Goal: Task Accomplishment & Management: Manage account settings

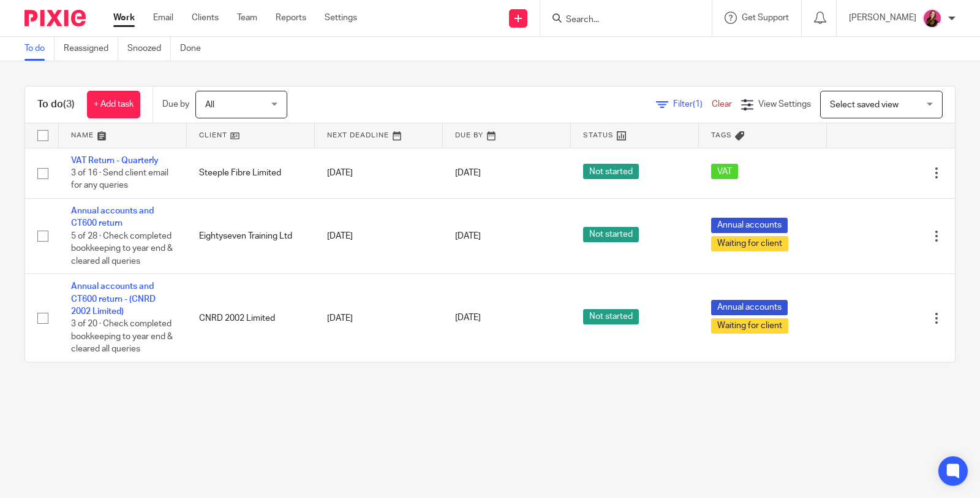
click at [644, 15] on input "Search" at bounding box center [620, 20] width 110 height 11
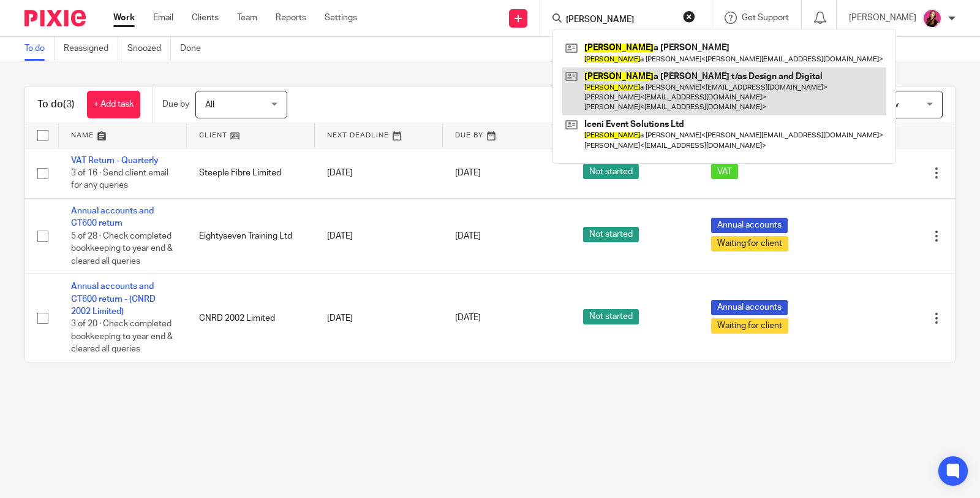
type input "nicol"
click at [656, 78] on link at bounding box center [725, 91] width 324 height 48
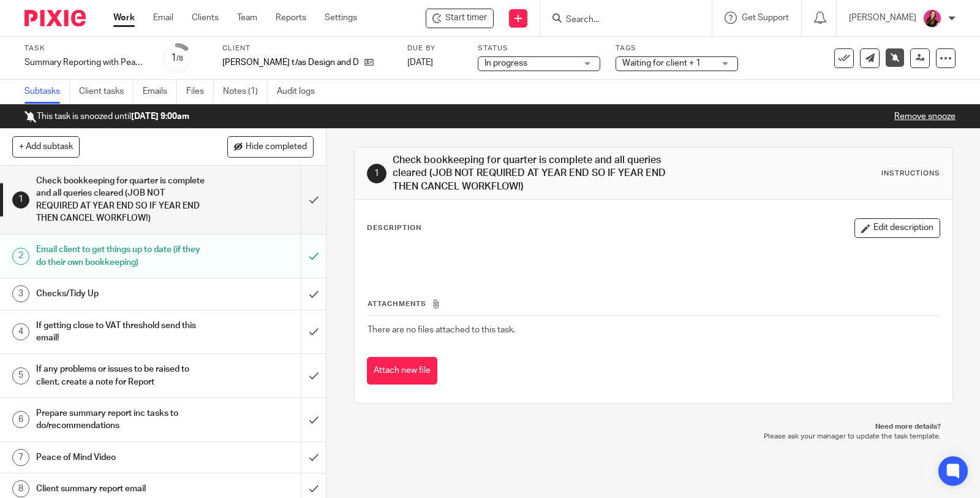
click at [921, 116] on link "Remove snooze" at bounding box center [925, 116] width 61 height 9
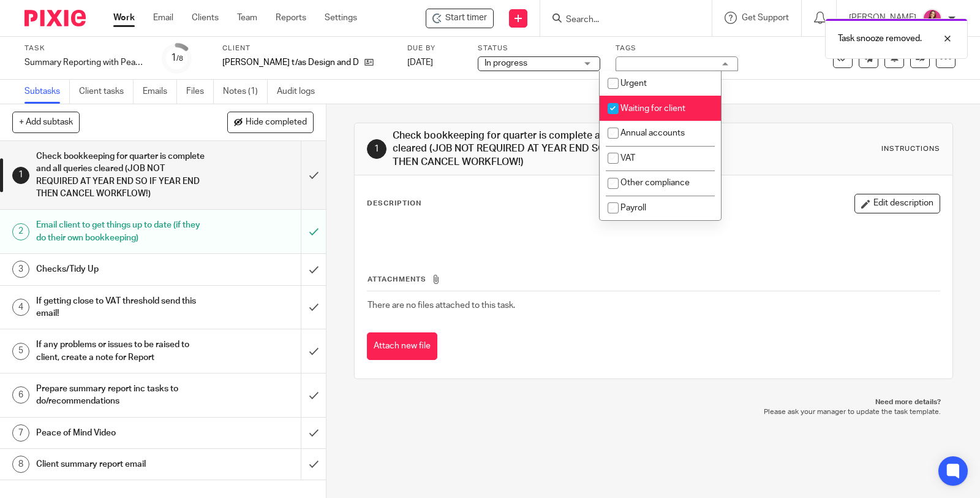
click at [674, 109] on span "Waiting for client" at bounding box center [653, 108] width 65 height 9
checkbox input "false"
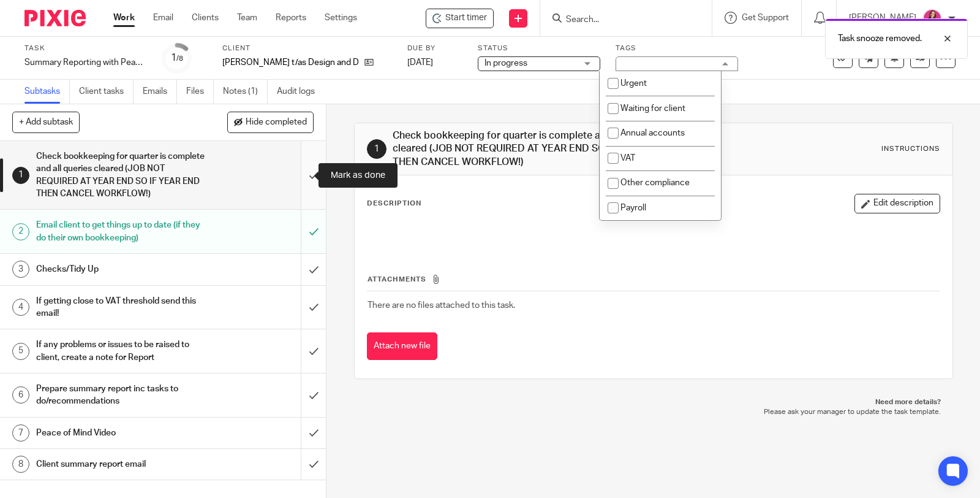
click at [300, 173] on input "submit" at bounding box center [163, 175] width 326 height 68
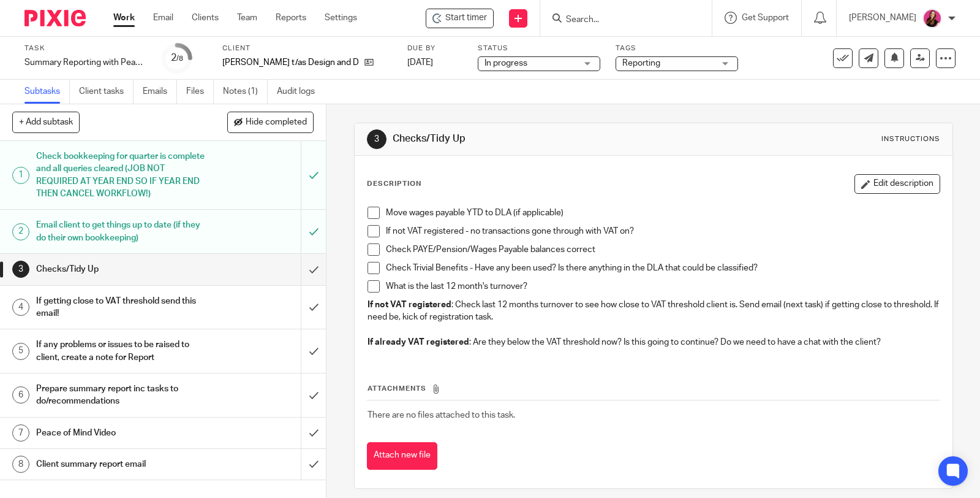
click at [371, 213] on span at bounding box center [374, 213] width 12 height 12
click at [369, 235] on span at bounding box center [374, 231] width 12 height 12
click at [371, 245] on span at bounding box center [374, 249] width 12 height 12
click at [374, 264] on span at bounding box center [374, 268] width 12 height 12
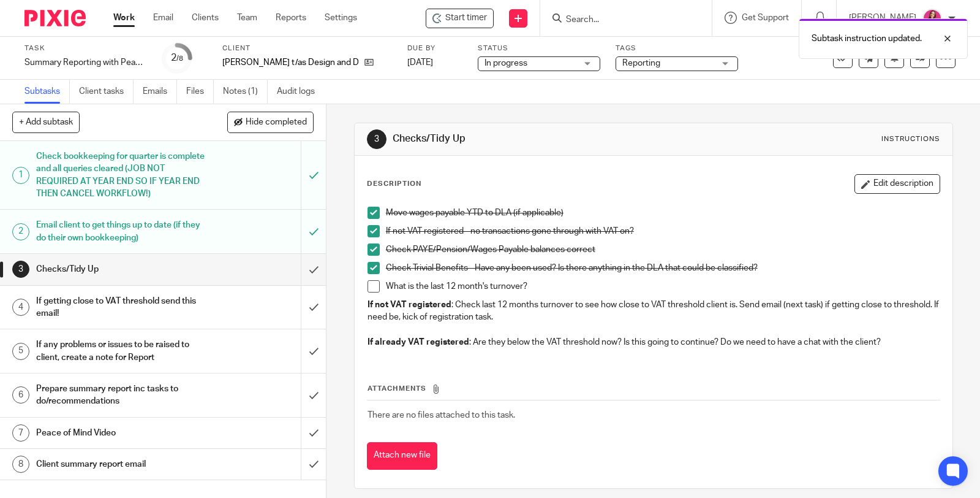
click at [371, 286] on span at bounding box center [374, 286] width 12 height 12
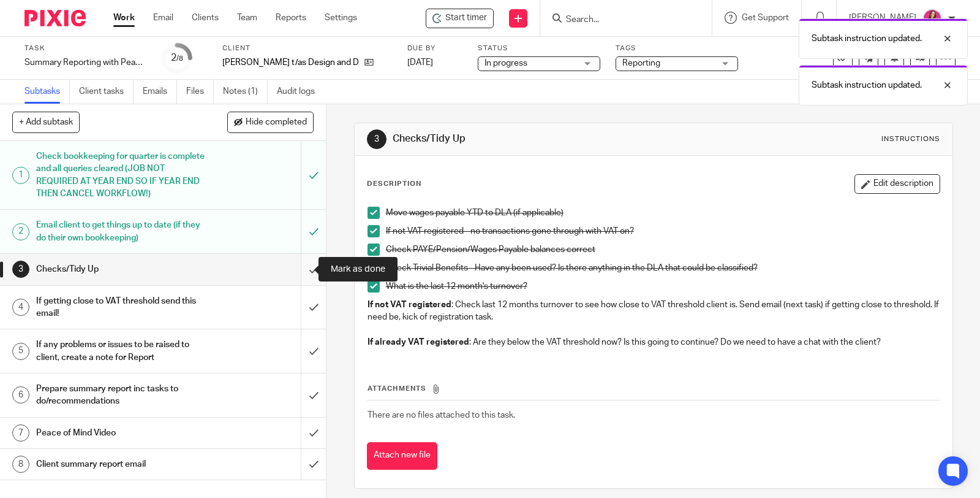
click at [301, 270] on input "submit" at bounding box center [163, 269] width 326 height 31
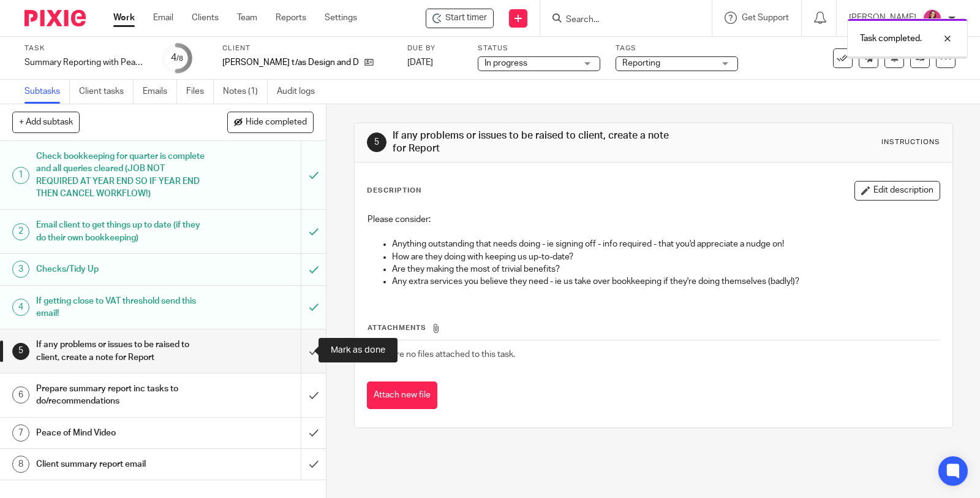
click at [301, 352] on input "submit" at bounding box center [163, 351] width 326 height 44
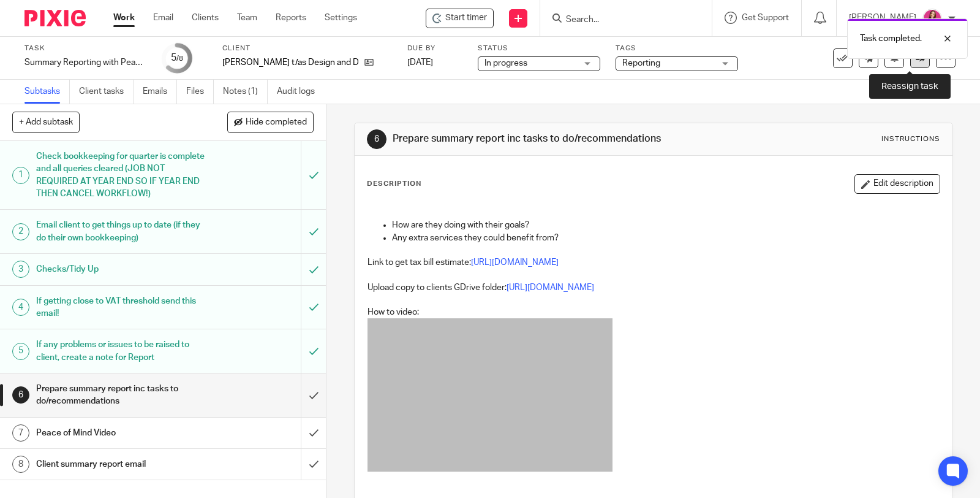
click at [911, 63] on link at bounding box center [921, 58] width 20 height 20
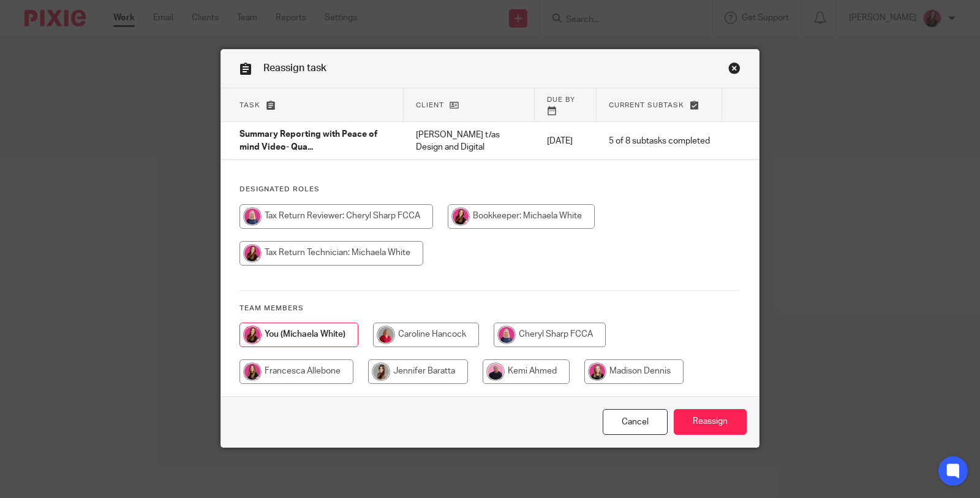
click at [382, 362] on input "radio" at bounding box center [418, 371] width 100 height 25
radio input "true"
click at [696, 409] on input "Reassign" at bounding box center [710, 422] width 73 height 26
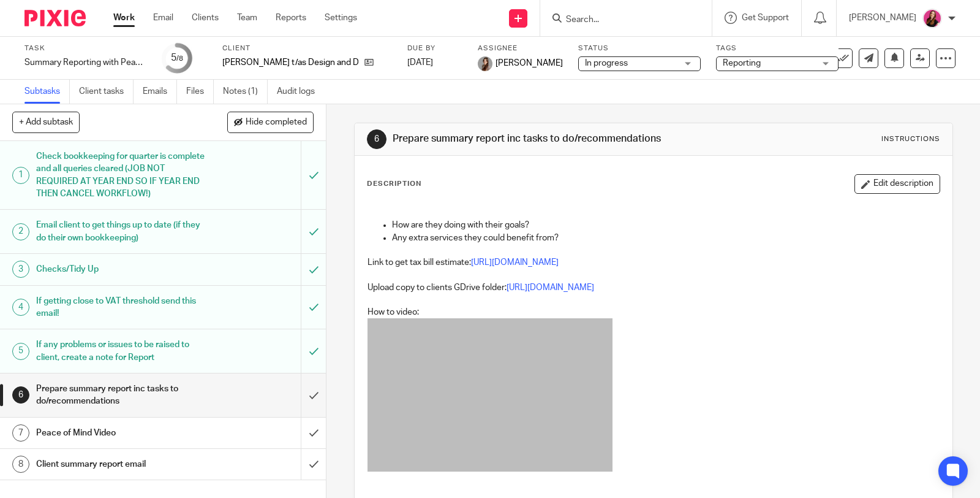
click at [123, 13] on link "Work" at bounding box center [123, 18] width 21 height 12
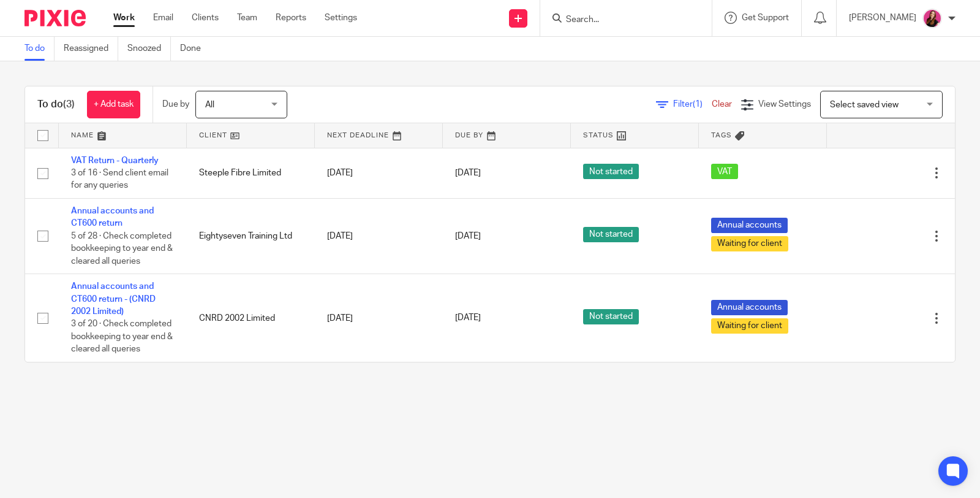
click at [127, 16] on link "Work" at bounding box center [123, 18] width 21 height 12
